Goal: Transaction & Acquisition: Purchase product/service

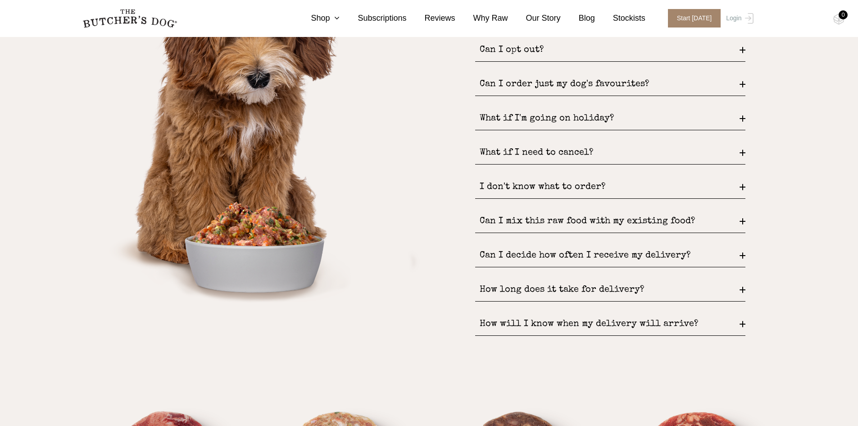
scroll to position [1081, 0]
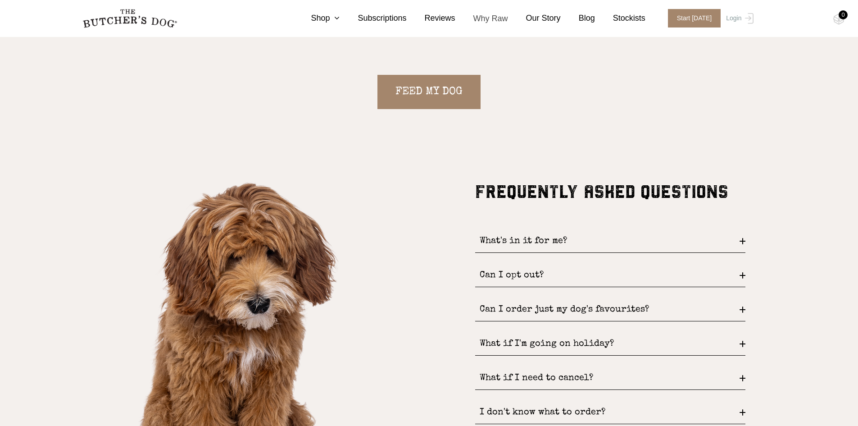
click at [503, 20] on link "Why Raw" at bounding box center [481, 19] width 53 height 12
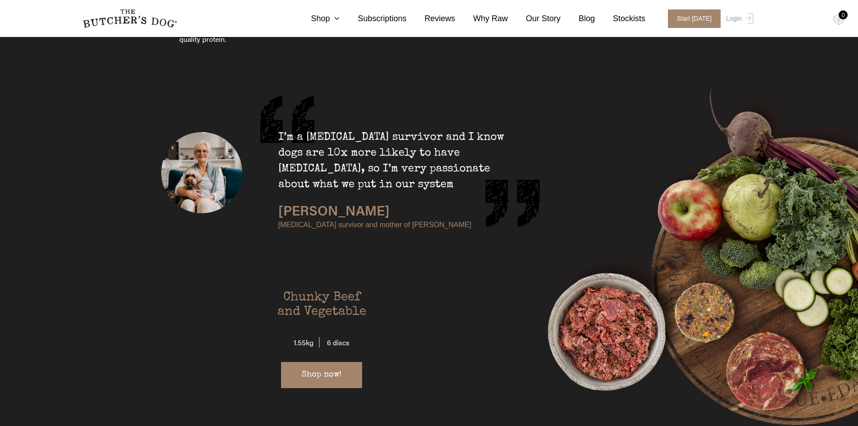
scroll to position [1756, 0]
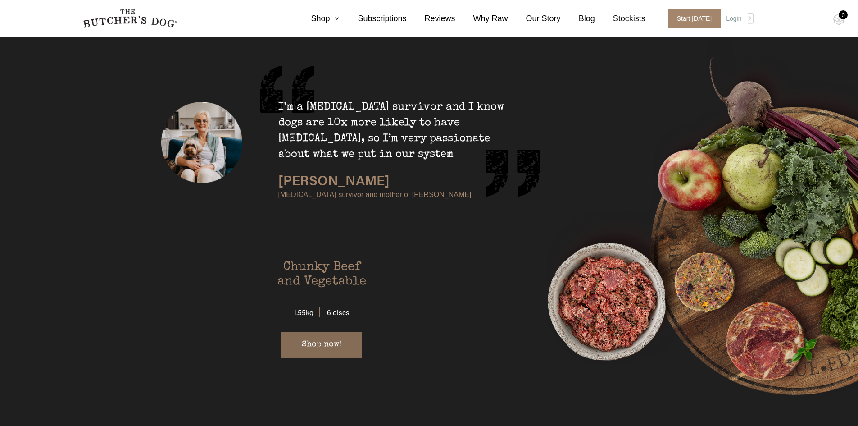
click at [330, 331] on link "Shop now!" at bounding box center [321, 344] width 81 height 26
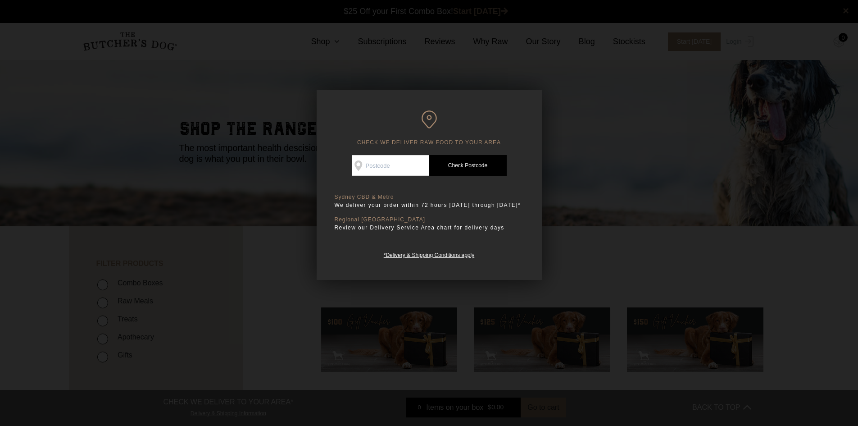
click at [391, 164] on input "Check Availability At" at bounding box center [390, 165] width 77 height 21
type input "2009"
click at [469, 166] on link "Check Postcode" at bounding box center [467, 165] width 77 height 21
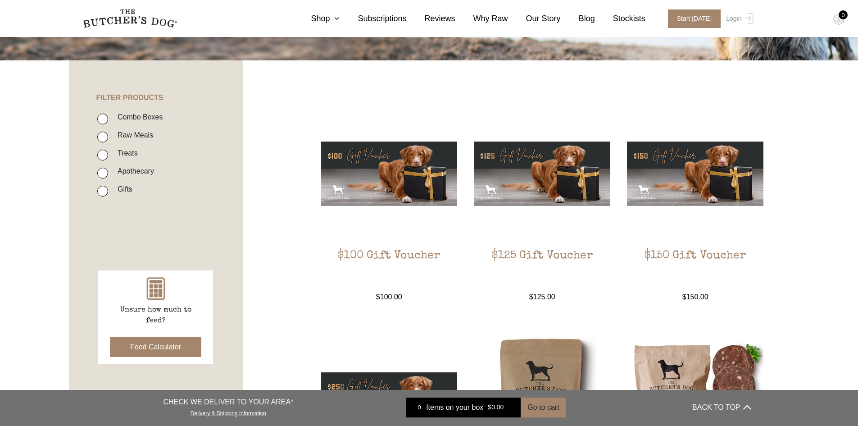
scroll to position [180, 0]
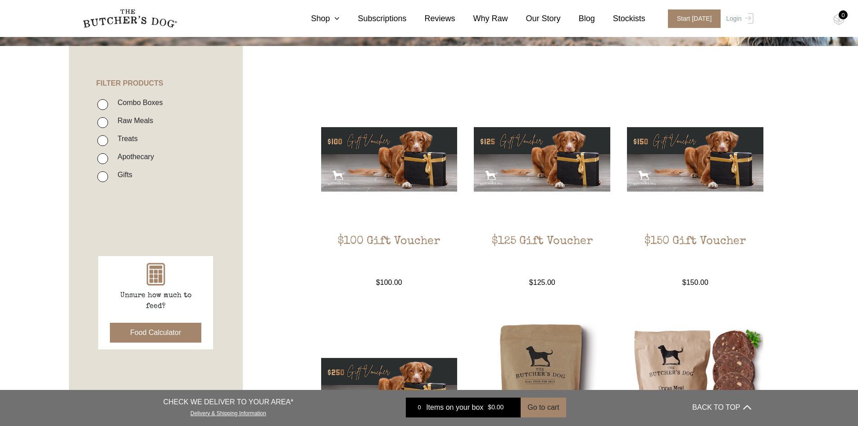
click at [121, 108] on label "Combo Boxes" at bounding box center [138, 102] width 50 height 12
click at [108, 108] on input "Combo Boxes" at bounding box center [102, 104] width 11 height 11
checkbox input "true"
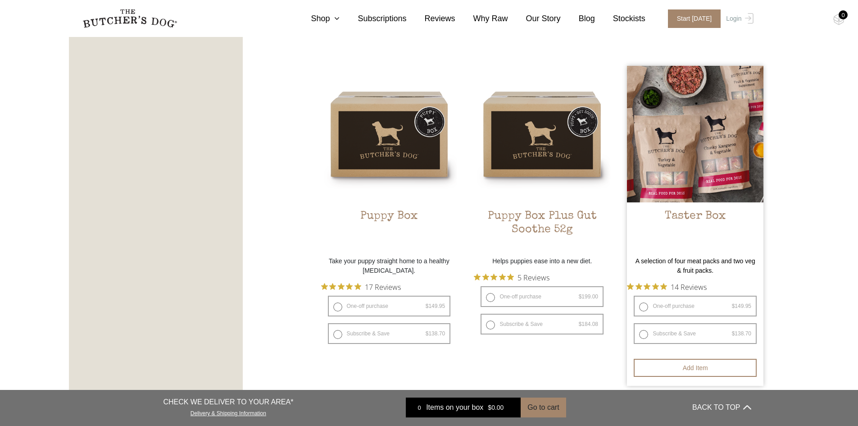
scroll to position [519, 0]
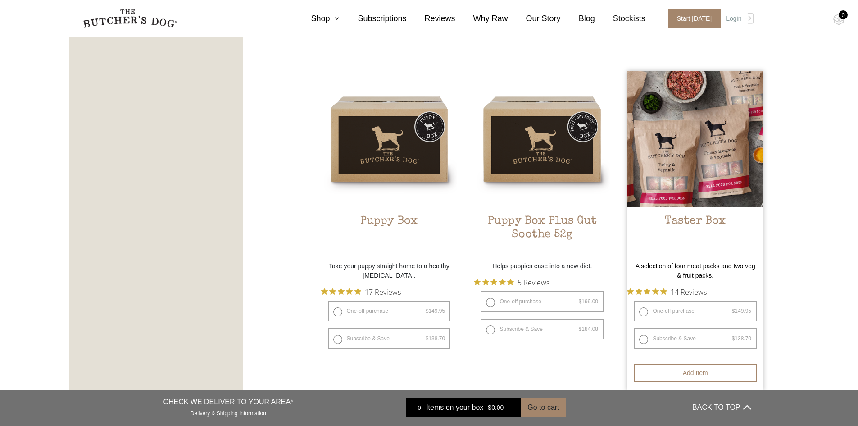
click at [724, 166] on img at bounding box center [695, 139] width 136 height 136
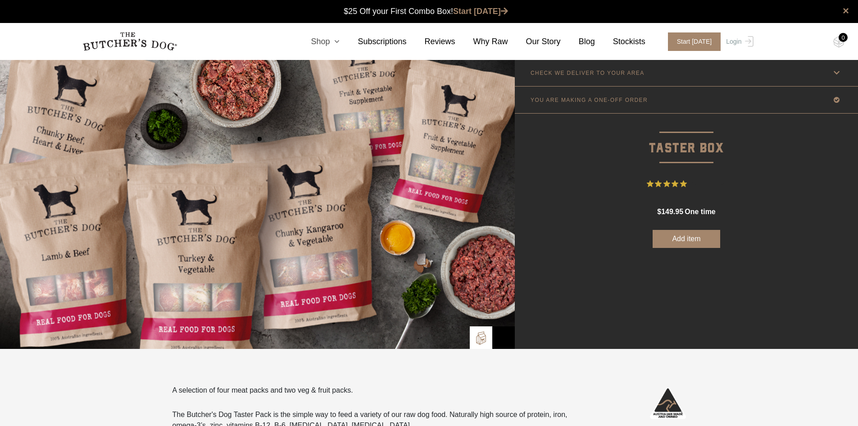
click at [340, 36] on link "Shop" at bounding box center [316, 42] width 47 height 12
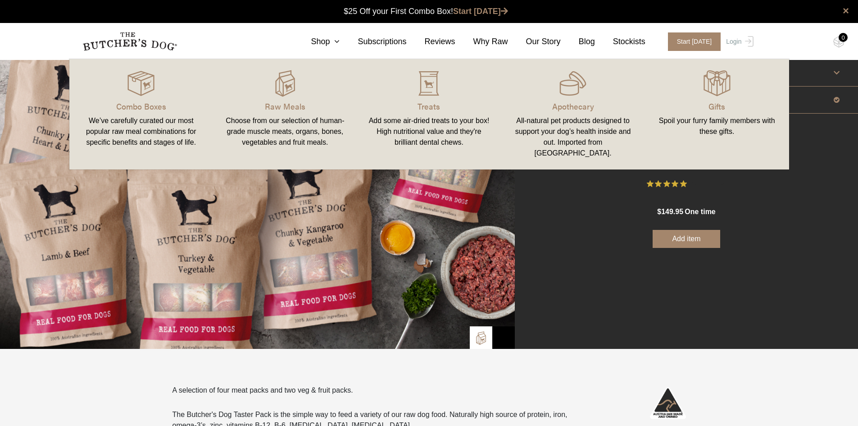
click at [422, 141] on div "Add some air-dried treats to your box! High nutritional value and they're brill…" at bounding box center [429, 131] width 122 height 32
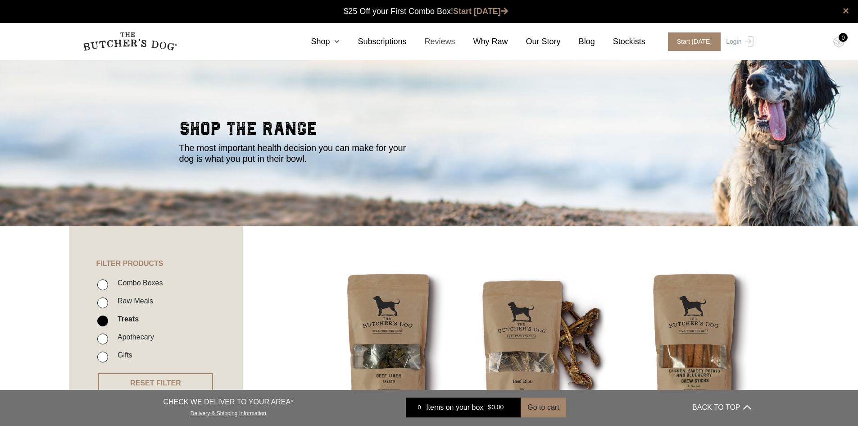
click at [443, 44] on link "Reviews" at bounding box center [431, 42] width 49 height 12
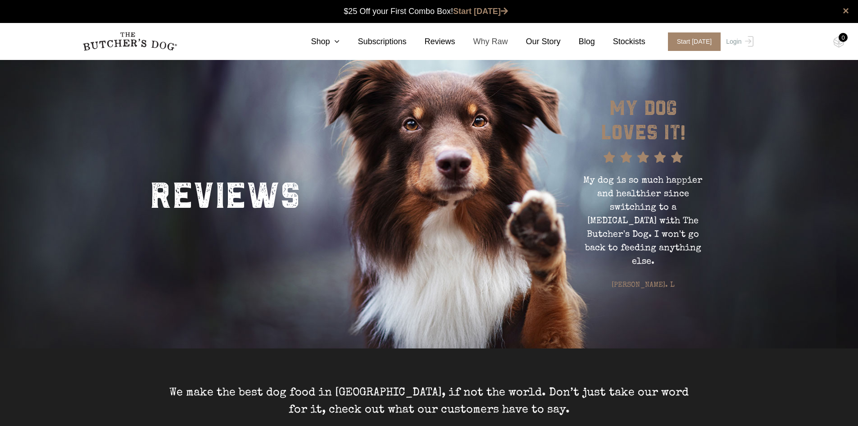
drag, startPoint x: 0, startPoint y: 0, endPoint x: 505, endPoint y: 41, distance: 506.9
click at [505, 41] on link "Why Raw" at bounding box center [481, 42] width 53 height 12
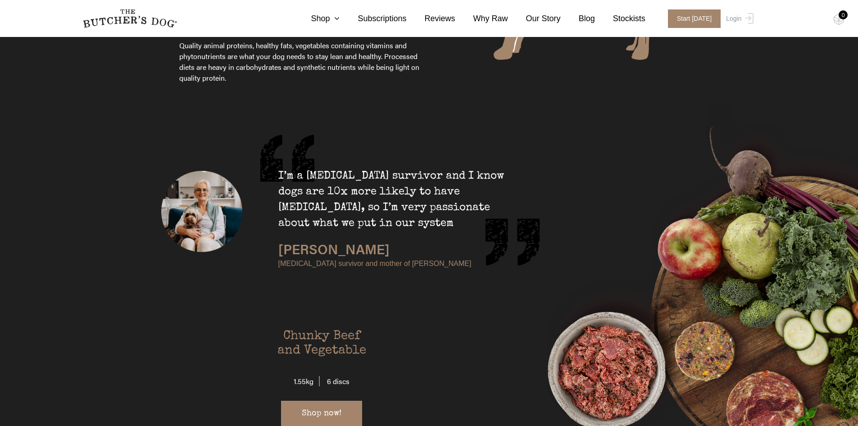
scroll to position [1891, 0]
